Goal: Information Seeking & Learning: Check status

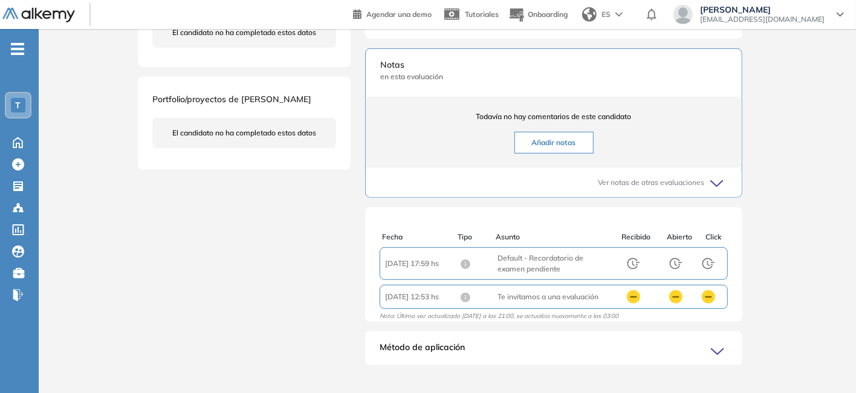
scroll to position [388, 0]
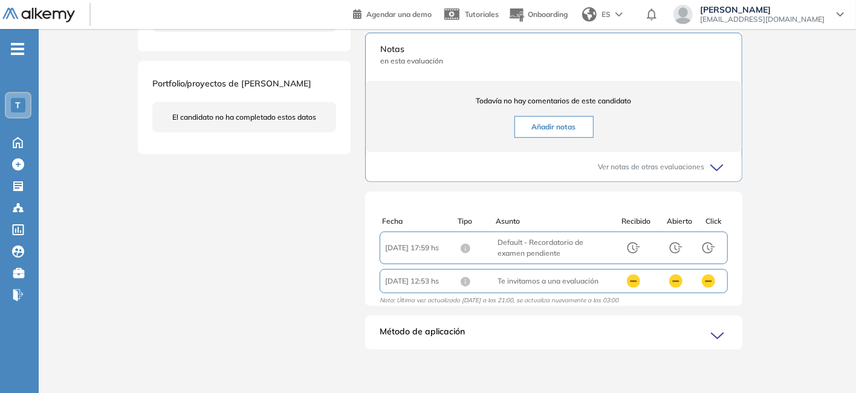
click at [715, 331] on icon at bounding box center [719, 336] width 17 height 17
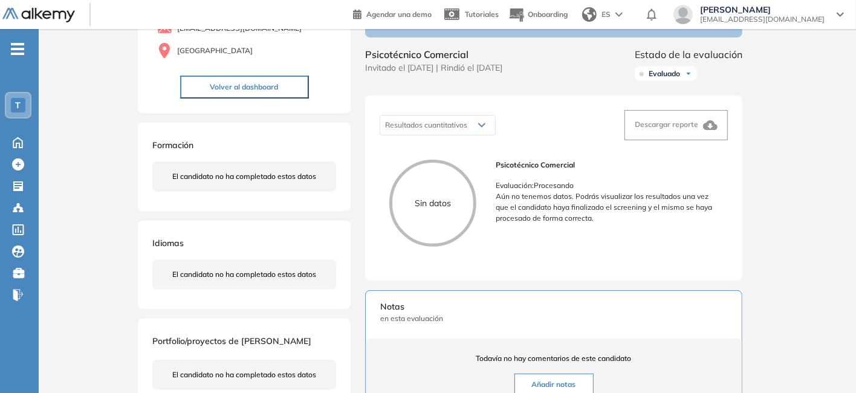
scroll to position [0, 0]
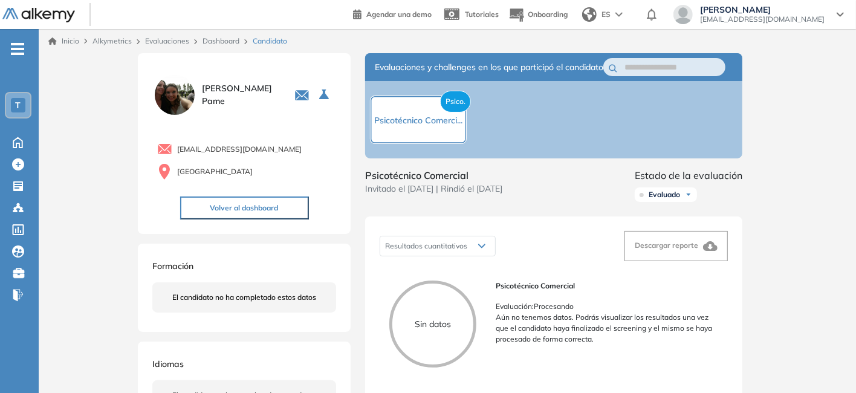
click at [163, 42] on link "Evaluaciones" at bounding box center [167, 40] width 44 height 9
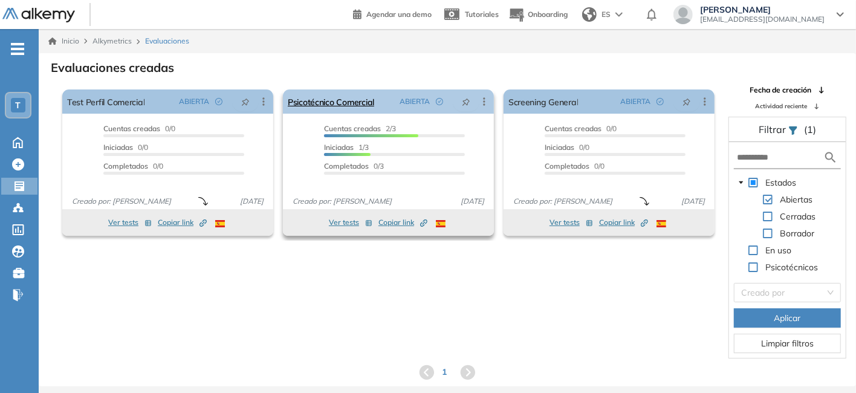
click at [483, 98] on icon at bounding box center [484, 101] width 2 height 8
click at [448, 76] on div "Evaluaciones creadas El proctoring será activado ¡Importante!: Los usuarios que…" at bounding box center [447, 219] width 798 height 323
click at [364, 151] on span "Iniciadas 1/3" at bounding box center [346, 147] width 45 height 9
click at [350, 222] on button "Ver tests" at bounding box center [351, 222] width 44 height 15
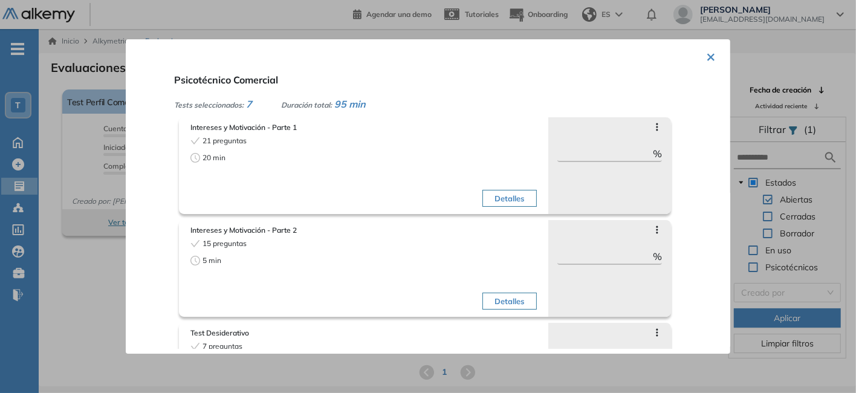
click at [504, 195] on button "Detalles" at bounding box center [509, 198] width 54 height 17
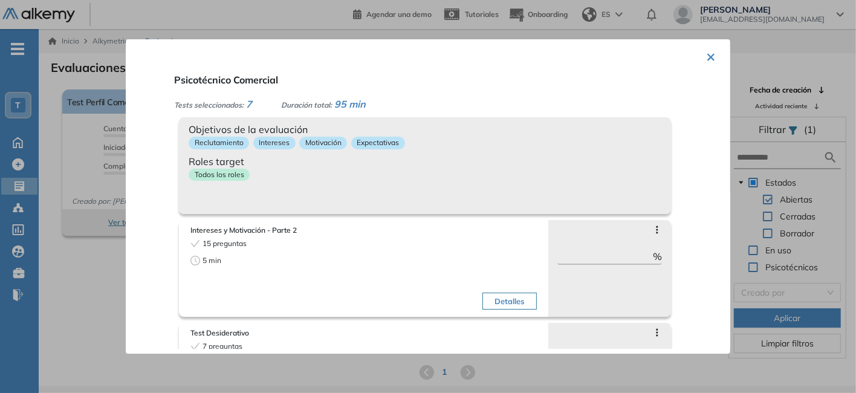
click at [232, 169] on p "Todos los roles" at bounding box center [219, 175] width 61 height 13
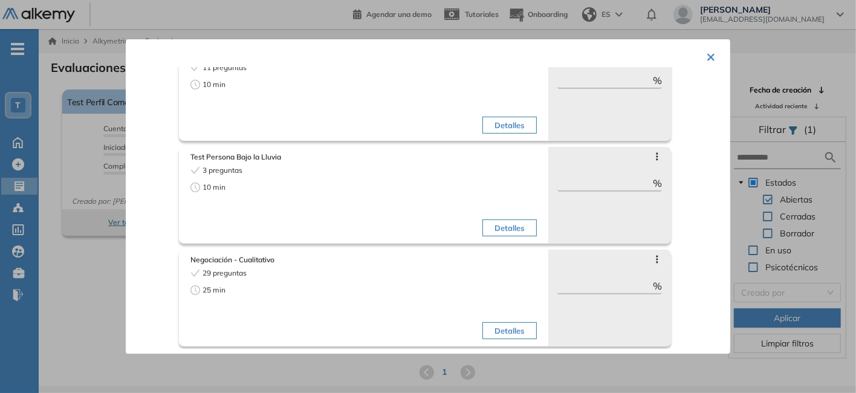
scroll to position [486, 0]
click at [706, 60] on button "×" at bounding box center [711, 56] width 10 height 24
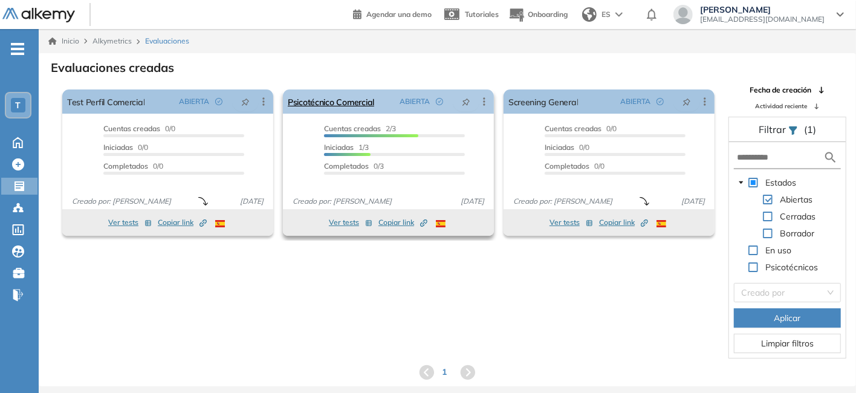
click at [482, 101] on icon at bounding box center [484, 101] width 12 height 12
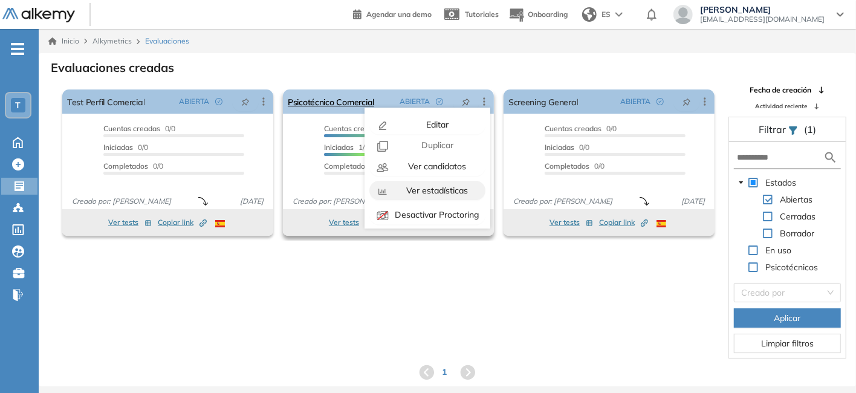
click at [449, 190] on span "Ver estadísticas" at bounding box center [436, 190] width 64 height 11
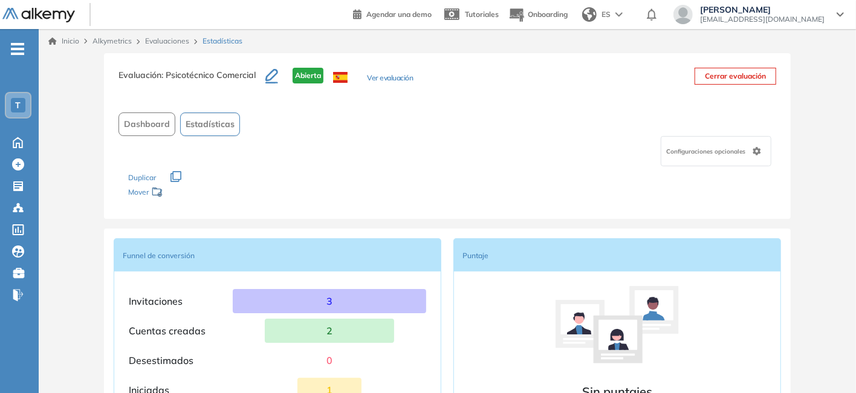
click at [169, 40] on link "Evaluaciones" at bounding box center [167, 40] width 44 height 9
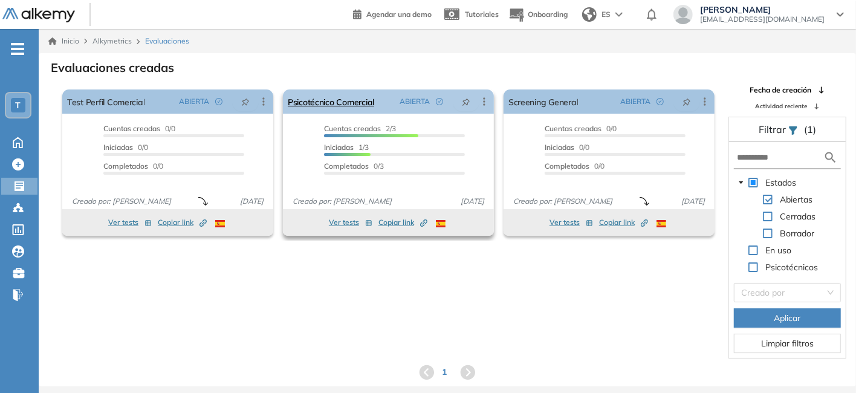
click at [484, 101] on icon at bounding box center [484, 101] width 2 height 8
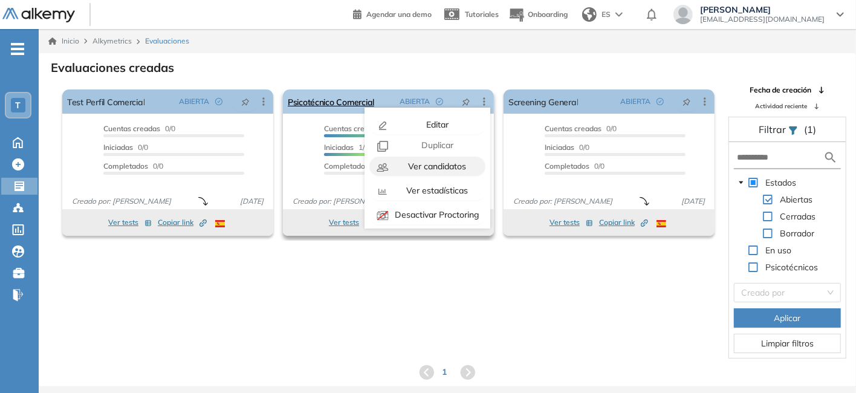
click at [454, 163] on span "Ver candidatos" at bounding box center [435, 166] width 60 height 11
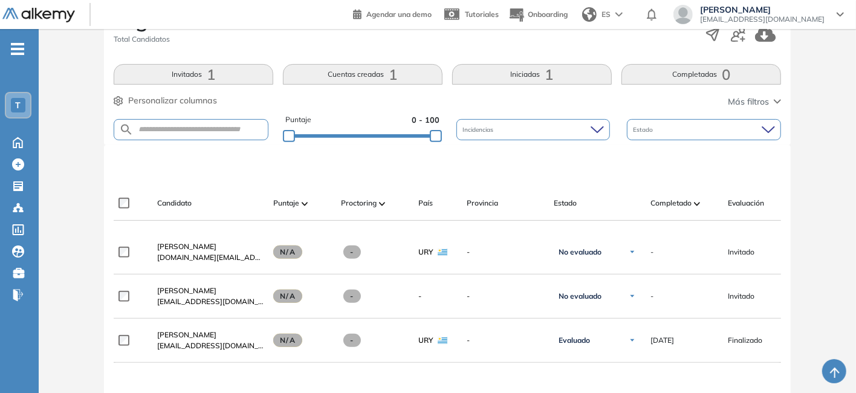
scroll to position [242, 0]
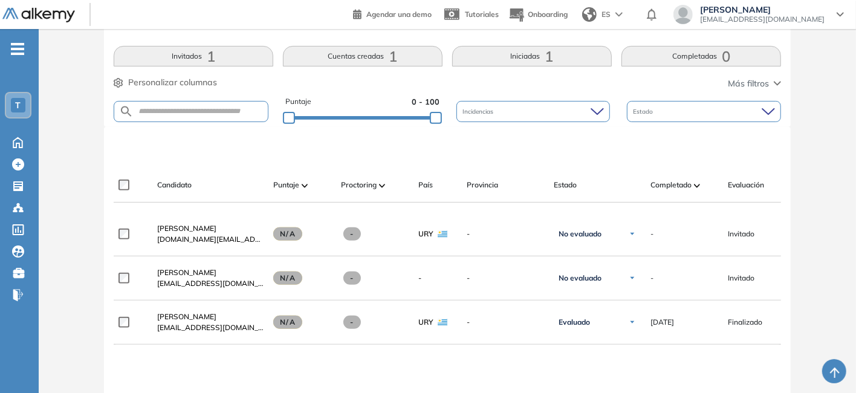
click at [301, 186] on div "Puntaje" at bounding box center [302, 185] width 58 height 15
click at [426, 186] on span "País" at bounding box center [425, 184] width 15 height 11
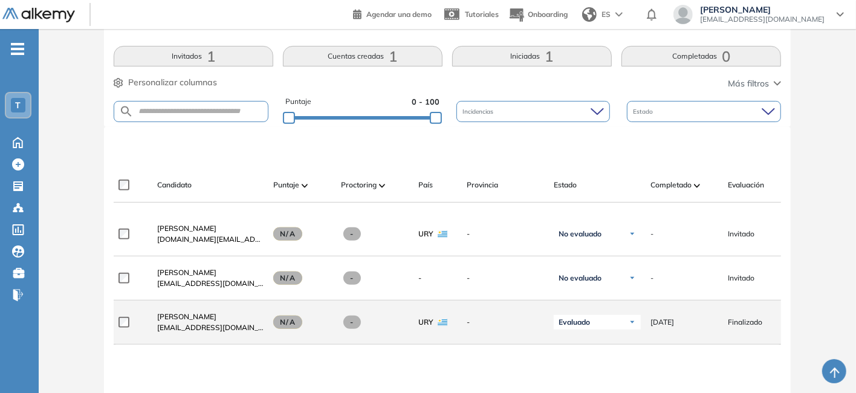
click at [635, 325] on img at bounding box center [631, 321] width 7 height 7
click at [604, 351] on li "No evaluado" at bounding box center [587, 346] width 39 height 12
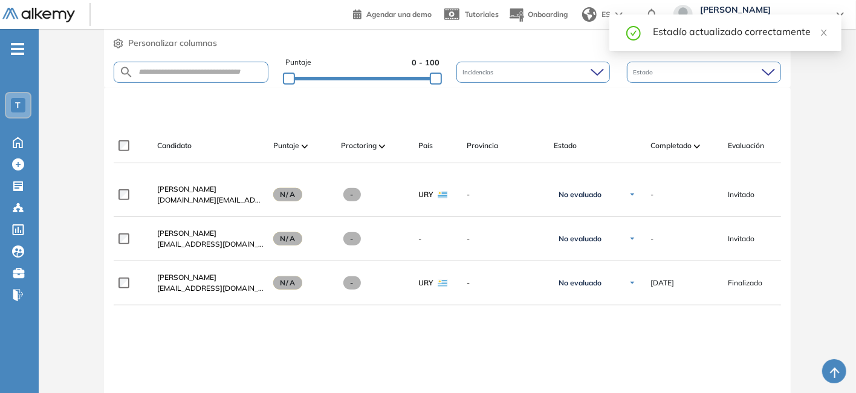
scroll to position [0, 0]
